Goal: Task Accomplishment & Management: Manage account settings

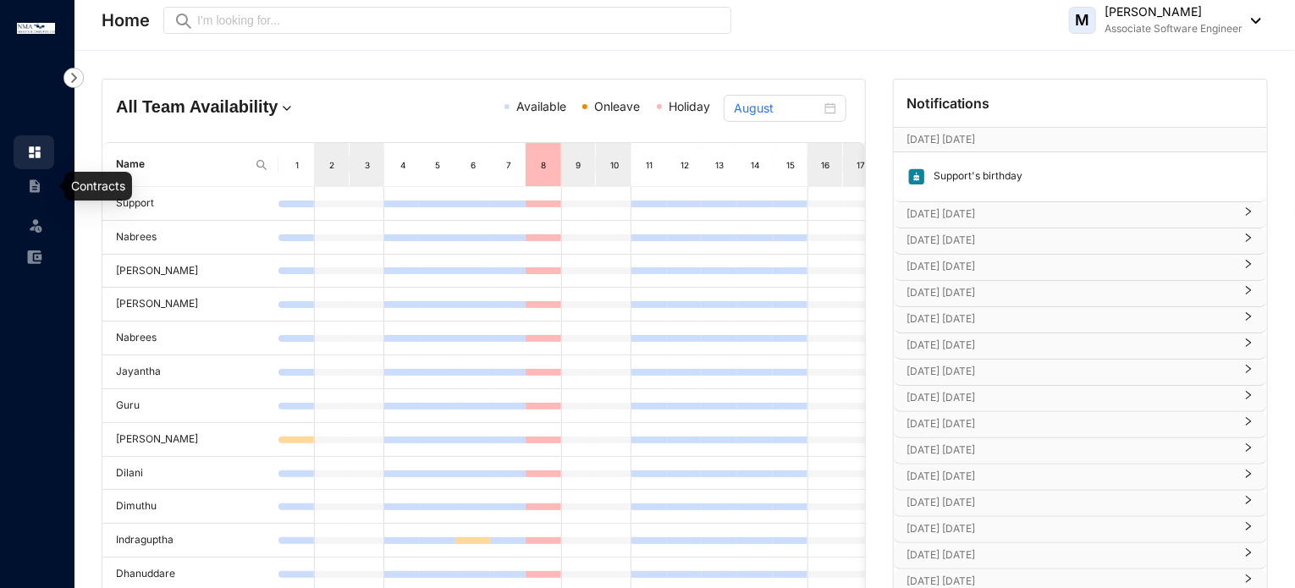
click at [41, 193] on img at bounding box center [34, 186] width 15 height 15
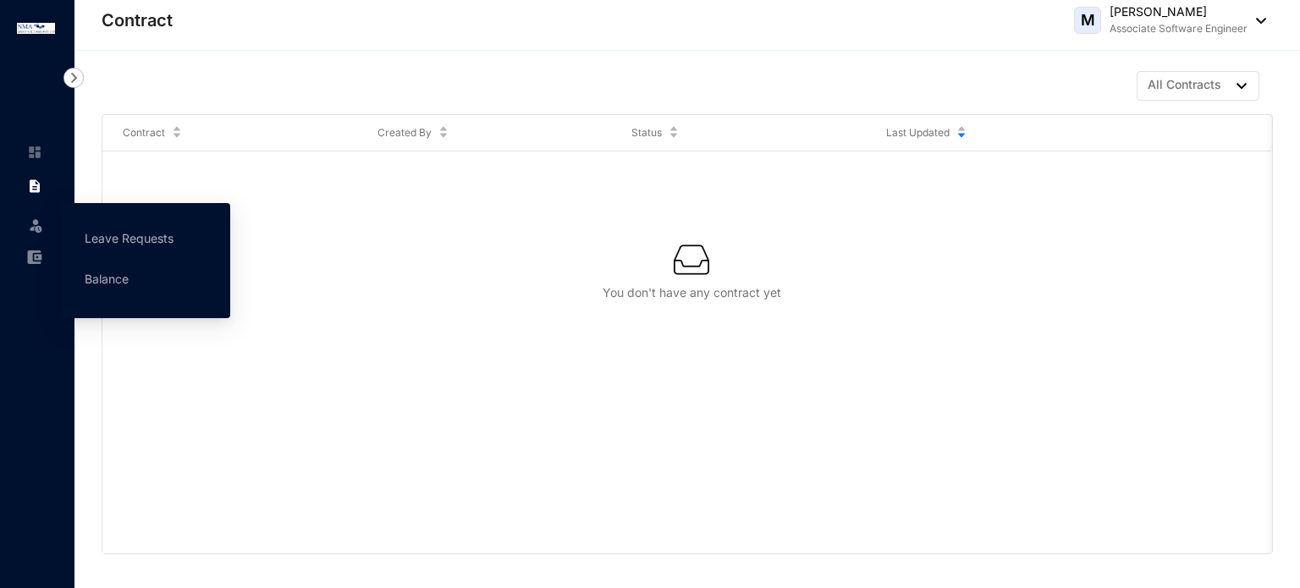
click at [41, 218] on img at bounding box center [35, 225] width 17 height 17
click at [91, 240] on link "Leave Requests" at bounding box center [129, 238] width 89 height 14
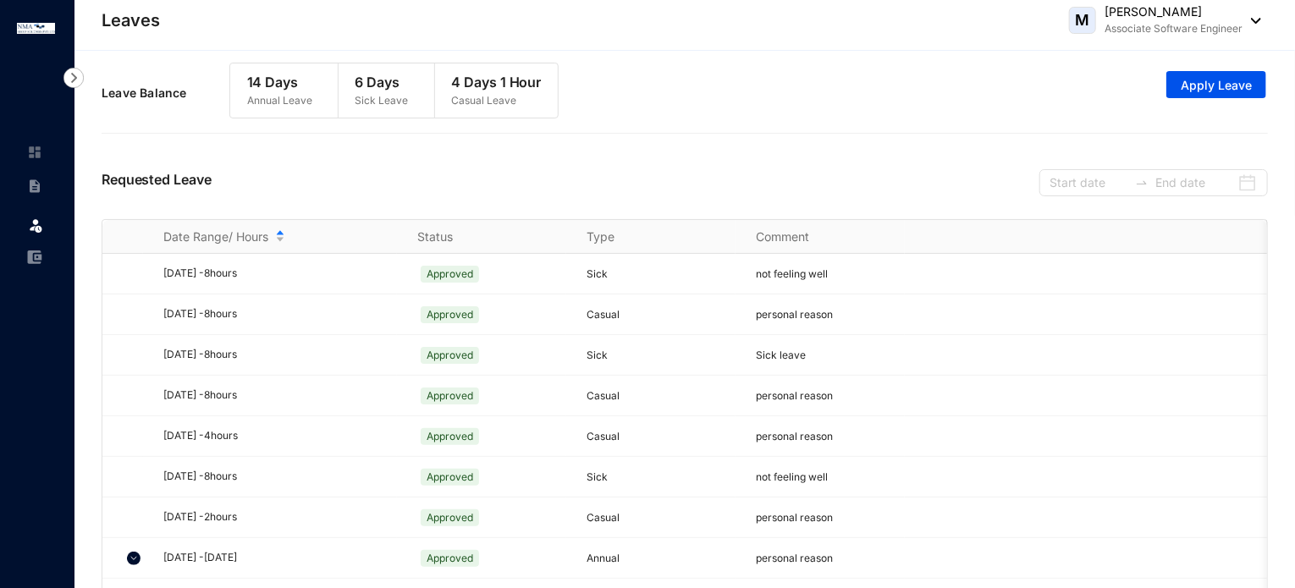
click at [252, 84] on p "14 Days" at bounding box center [279, 82] width 65 height 20
drag, startPoint x: 252, startPoint y: 84, endPoint x: 319, endPoint y: 109, distance: 71.5
click at [319, 109] on div "14 Days Annual Leave" at bounding box center [279, 90] width 99 height 54
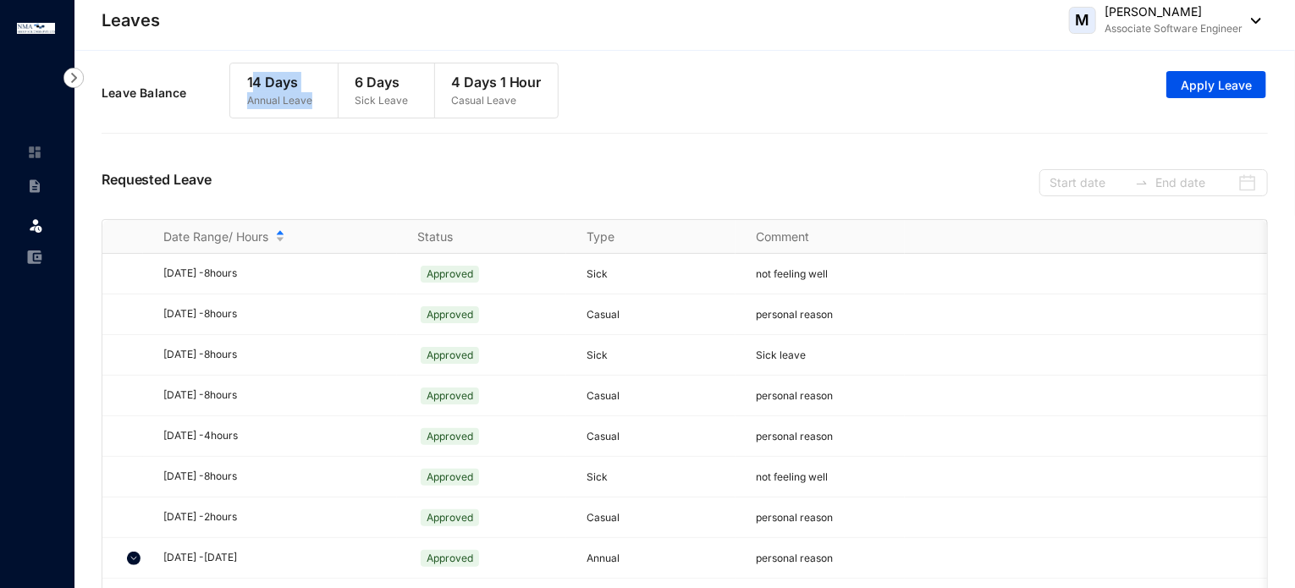
click at [319, 109] on div "14 Days Annual Leave" at bounding box center [279, 90] width 99 height 54
drag, startPoint x: 319, startPoint y: 109, endPoint x: 324, endPoint y: 91, distance: 18.5
click at [324, 91] on div "14 Days Annual Leave" at bounding box center [279, 90] width 99 height 54
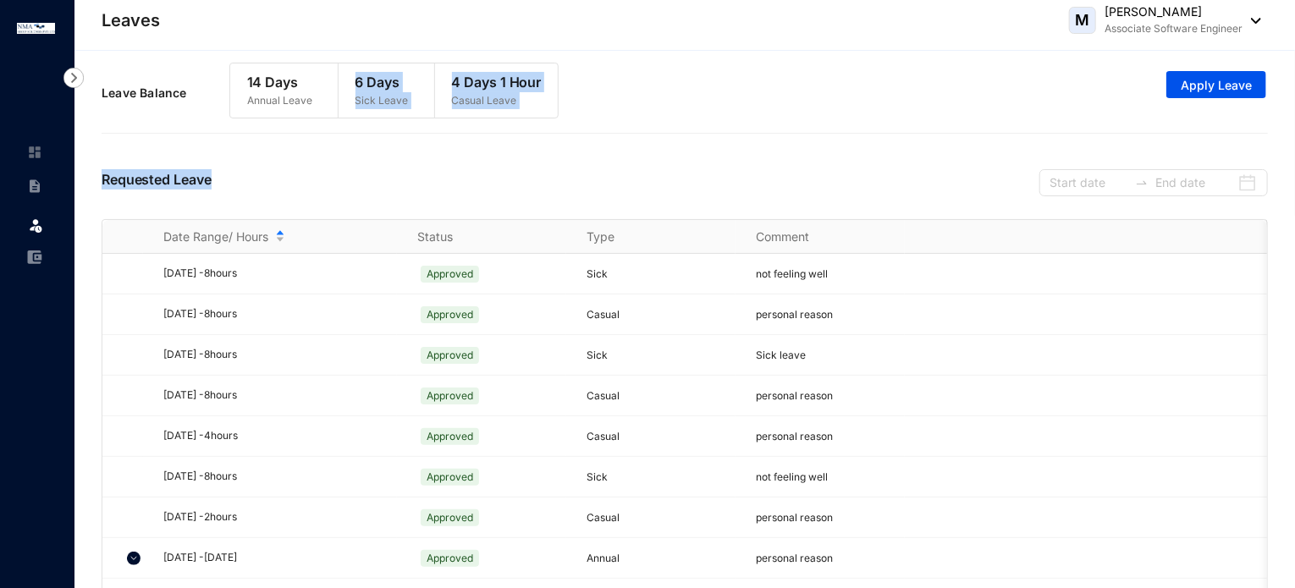
drag, startPoint x: 358, startPoint y: 82, endPoint x: 544, endPoint y: 152, distance: 198.7
click at [544, 152] on div "Leave Request Leave Annual Leave Balance 14 Days Sick Leave Balance 6 Days Casu…" at bounding box center [684, 334] width 1221 height 567
click at [544, 152] on div "Requested Leave" at bounding box center [685, 180] width 1166 height 77
drag, startPoint x: 528, startPoint y: 118, endPoint x: 453, endPoint y: 81, distance: 83.7
click at [453, 81] on div "14 Days Annual Leave 6 Days Sick Leave 4 Days 1 Hour Casual Leave" at bounding box center [394, 97] width 330 height 69
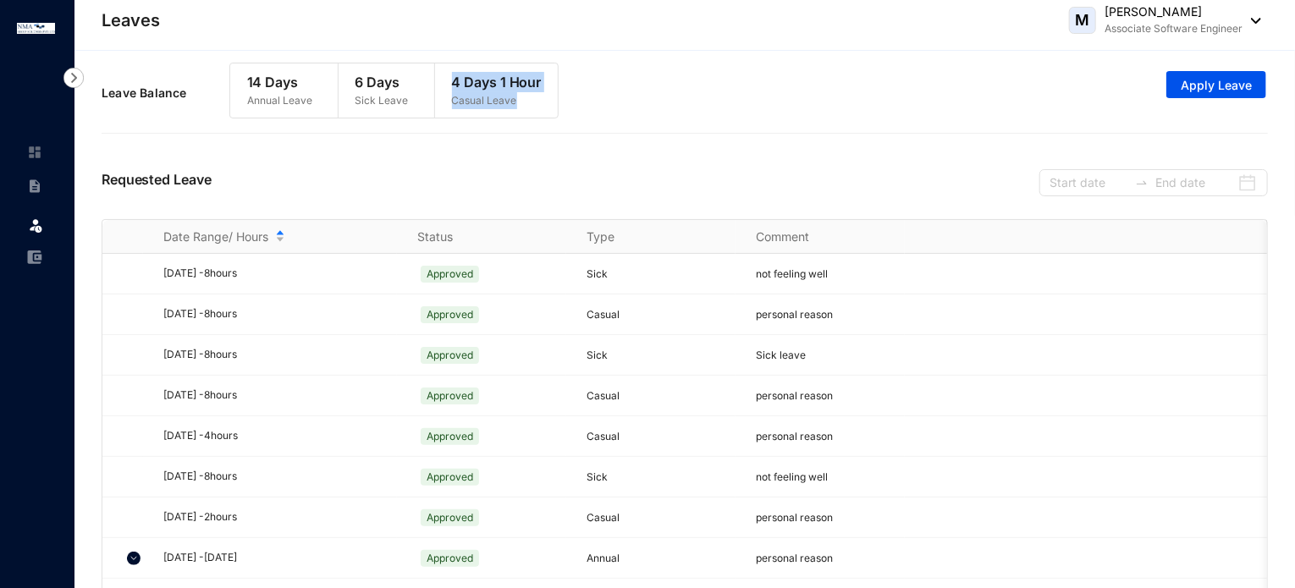
click at [453, 81] on p "4 Days 1 Hour" at bounding box center [497, 82] width 90 height 20
drag, startPoint x: 453, startPoint y: 81, endPoint x: 602, endPoint y: 108, distance: 151.3
click at [602, 108] on div "Leave Balance 14 Days Annual Leave 6 Days Sick Leave 4 Days 1 Hour Casual Leave…" at bounding box center [685, 93] width 1166 height 78
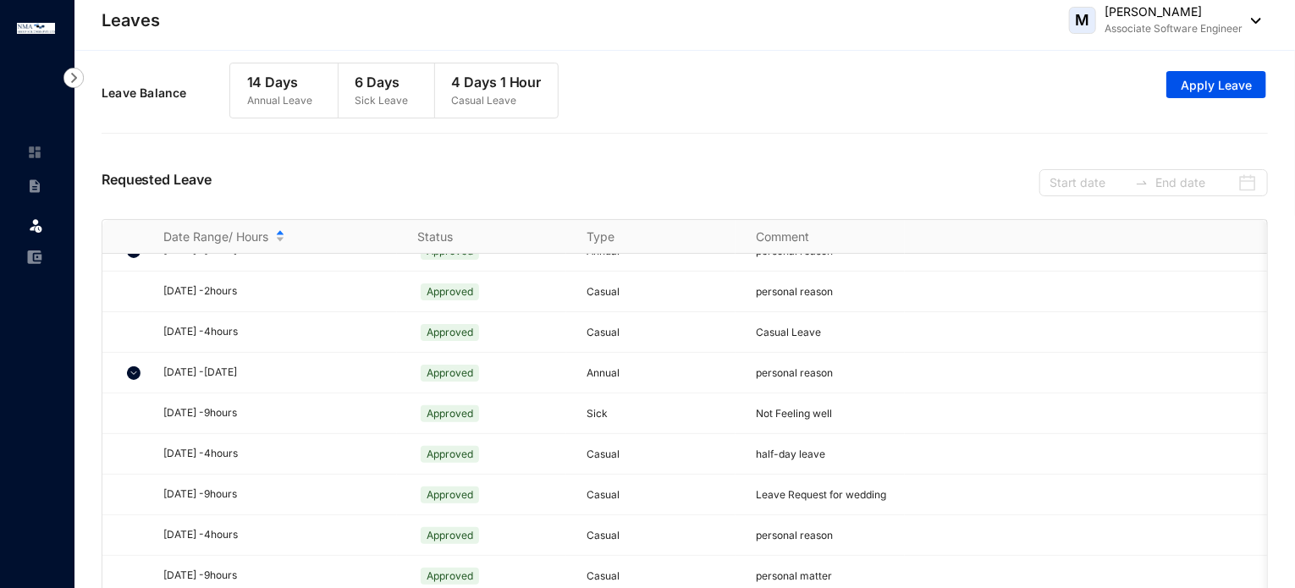
scroll to position [317, 0]
click at [135, 367] on img at bounding box center [134, 374] width 14 height 14
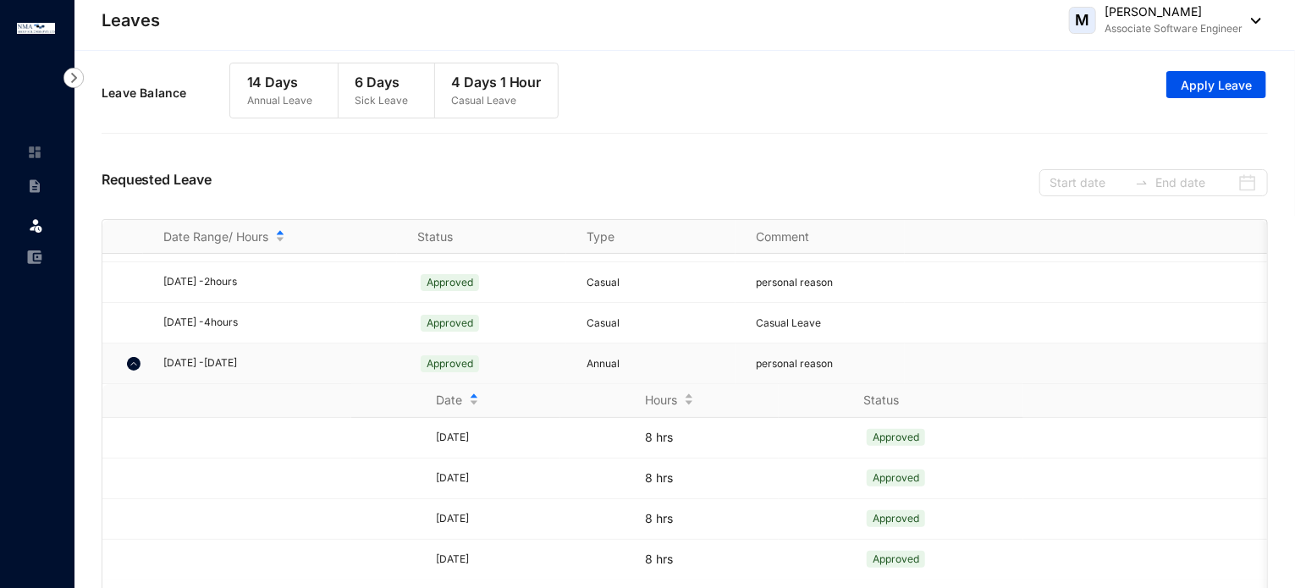
click at [135, 357] on img at bounding box center [134, 364] width 14 height 14
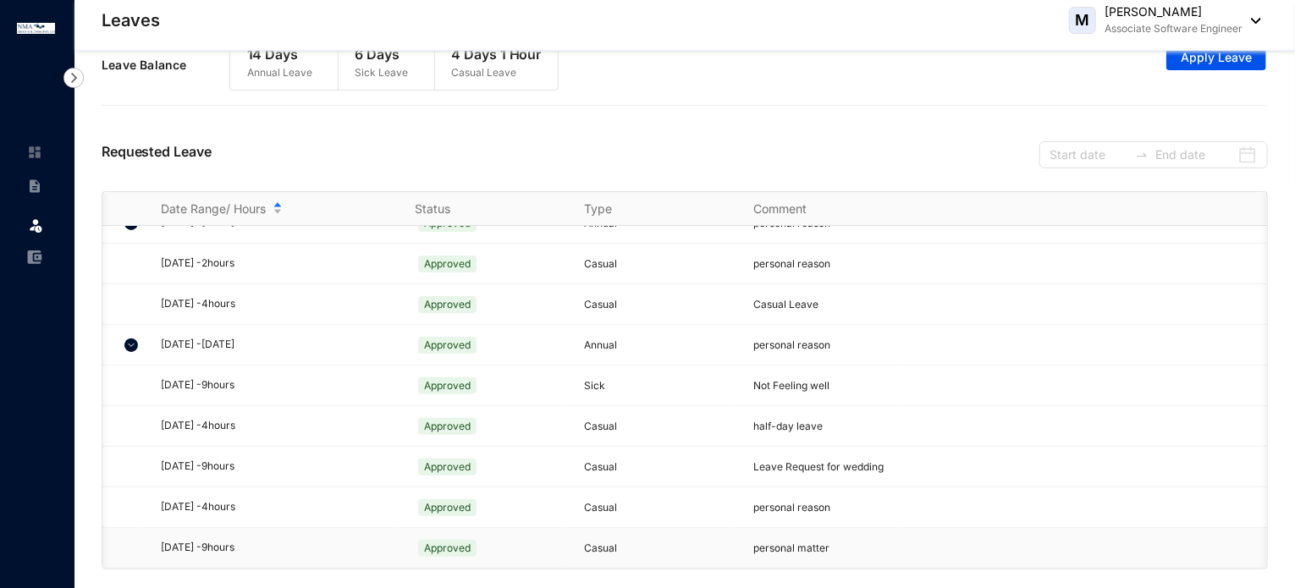
scroll to position [0, 0]
drag, startPoint x: 165, startPoint y: 372, endPoint x: 691, endPoint y: 305, distance: 530.0
click at [691, 305] on tbody "[DATE] - 8 hours Approved Sick not feeling well [DATE] - 8 hours Approved Casua…" at bounding box center [715, 244] width 1226 height 650
click at [724, 112] on div "Leave Balance 14 Days Annual Leave 6 Days Sick Leave 4 Days 1 Hour Casual Leave…" at bounding box center [685, 71] width 1166 height 91
